Goal: Task Accomplishment & Management: Use online tool/utility

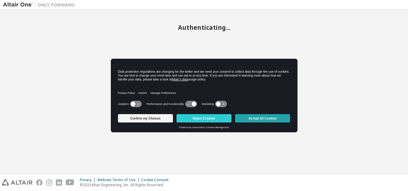
click at [256, 120] on button "Accept All Cookies" at bounding box center [262, 118] width 55 height 8
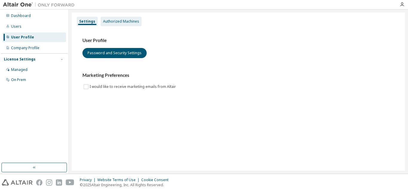
drag, startPoint x: 119, startPoint y: 25, endPoint x: 116, endPoint y: 24, distance: 3.2
click at [119, 25] on div "Authorized Machines" at bounding box center [121, 22] width 41 height 10
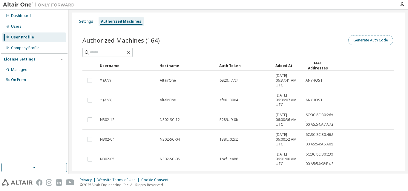
click at [369, 37] on button "Generate Auth Code" at bounding box center [370, 40] width 45 height 10
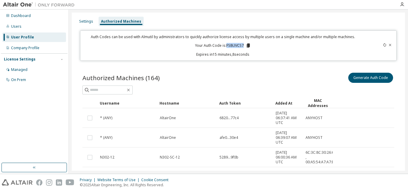
drag, startPoint x: 224, startPoint y: 45, endPoint x: 243, endPoint y: 45, distance: 19.1
click at [243, 45] on p "Your Auth Code is: FS8UVCS7" at bounding box center [223, 45] width 56 height 5
copy p "FS8UVCS7"
